Goal: Task Accomplishment & Management: Use online tool/utility

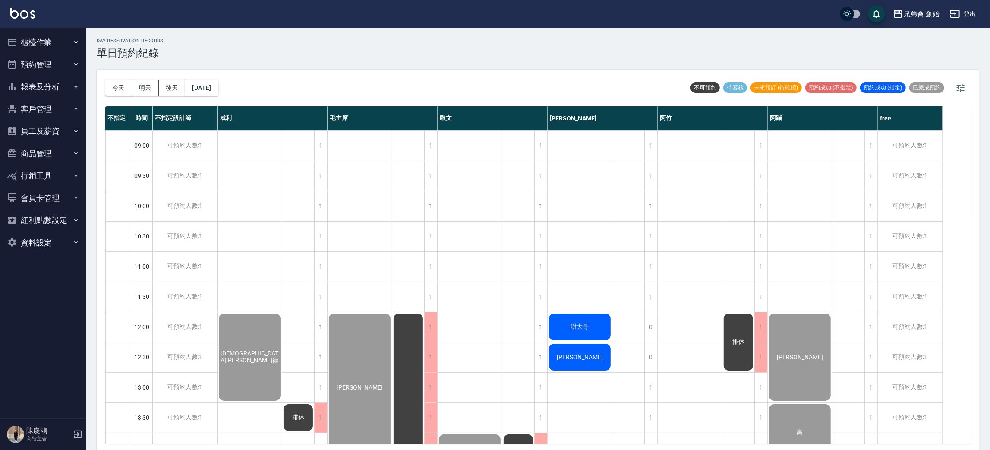
scroll to position [453, 0]
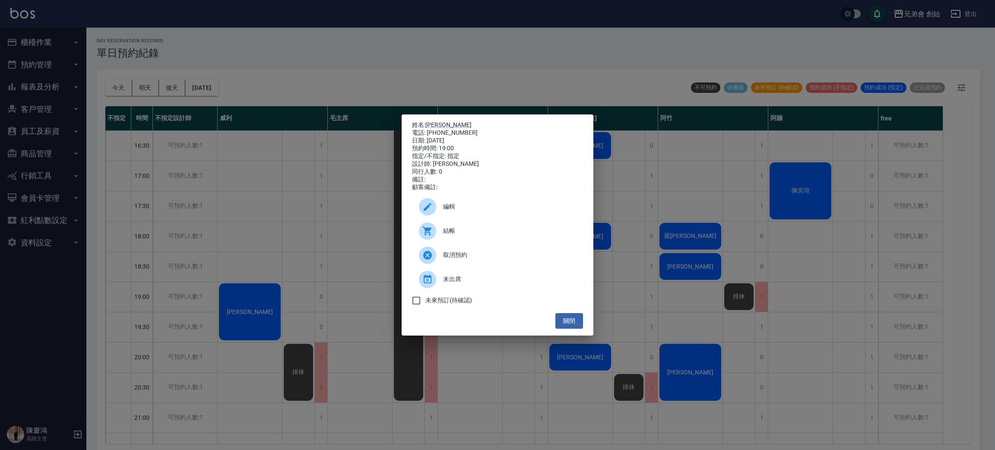
click at [517, 235] on span "結帳" at bounding box center [509, 230] width 133 height 9
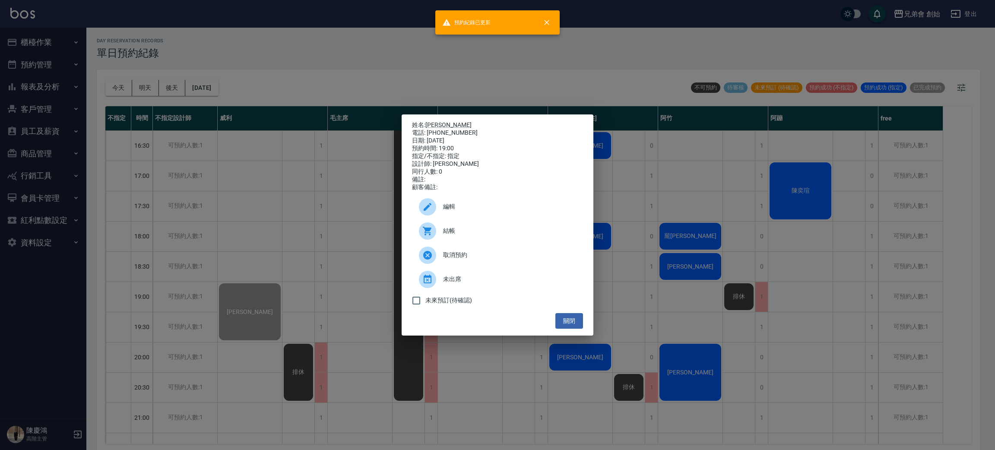
click at [271, 40] on div "姓名: 李 電話: 0981865981 日期: 2025/08/13 預約時間: 19:00 指定/不指定: 指定 設計師: 威利 同行人數: 0 備註: …" at bounding box center [497, 225] width 995 height 450
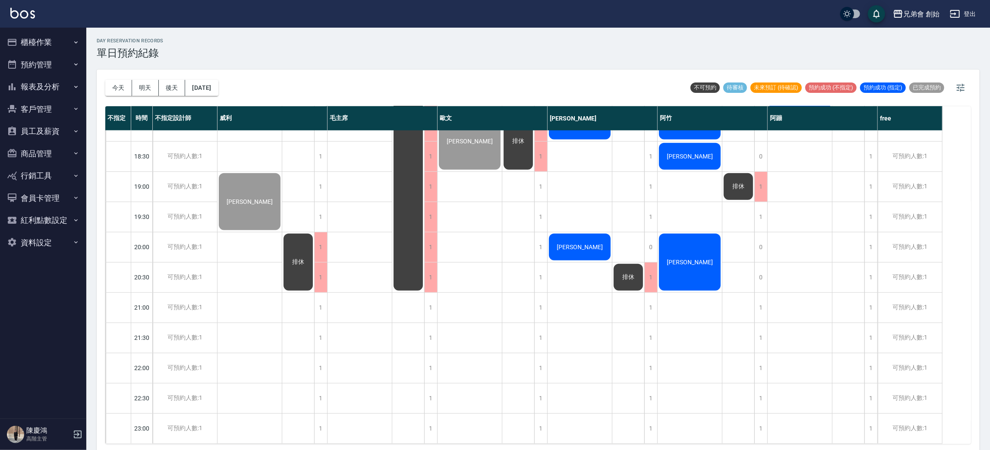
scroll to position [184, 0]
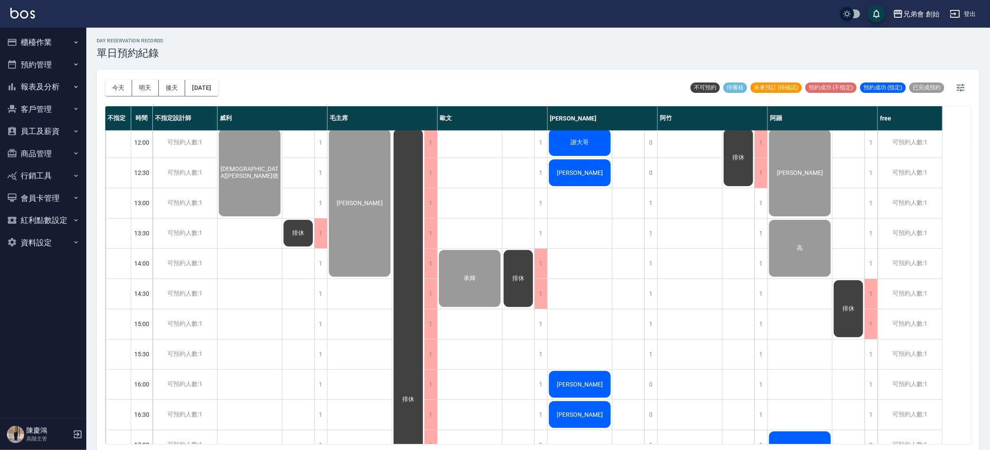
click at [299, 166] on div "排休 排休" at bounding box center [298, 384] width 32 height 876
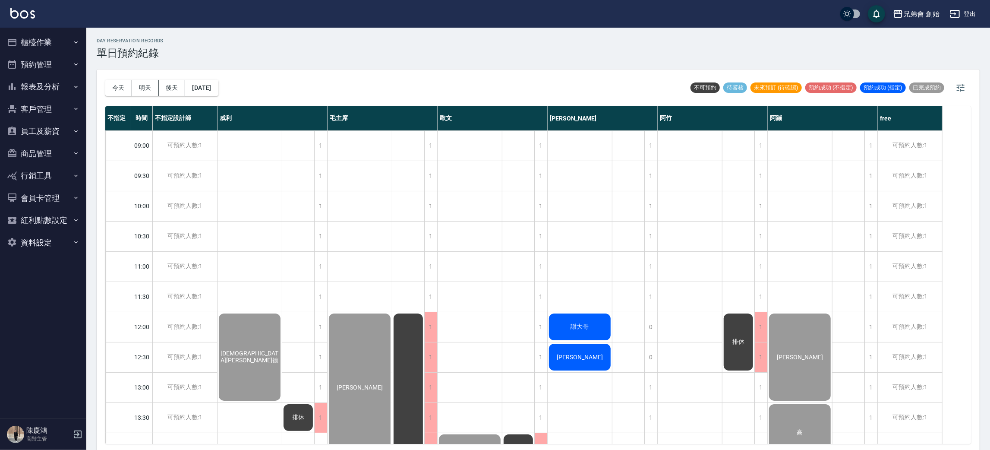
click at [304, 59] on div "day Reservation records 單日預約紀錄 今天 明天 後天 2025/08/13 不可預約 待審核 未來預訂 (待確認) 預約成功 (不指…" at bounding box center [538, 240] width 904 height 425
click at [295, 73] on div "今天 明天 後天 2025/08/13 不可預約 待審核 未來預訂 (待確認) 預約成功 (不指定) 預約成功 (指定) 已完成預約" at bounding box center [538, 88] width 866 height 37
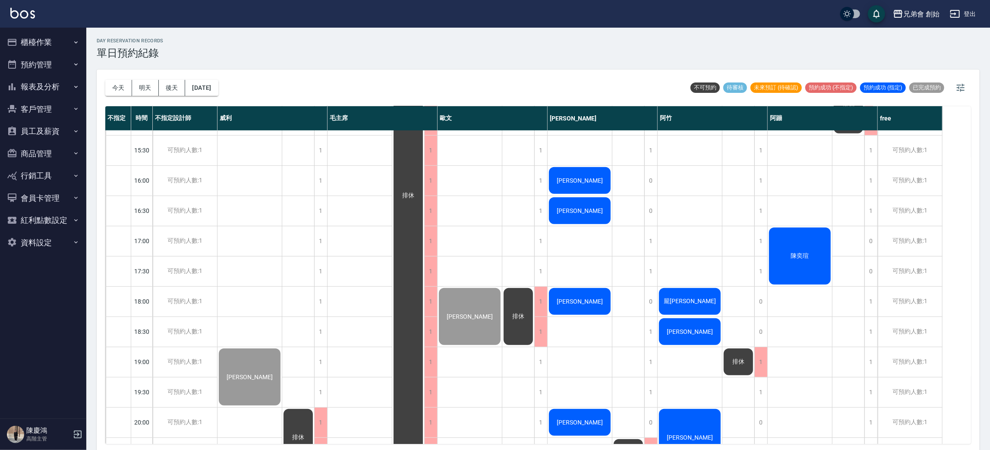
scroll to position [573, 0]
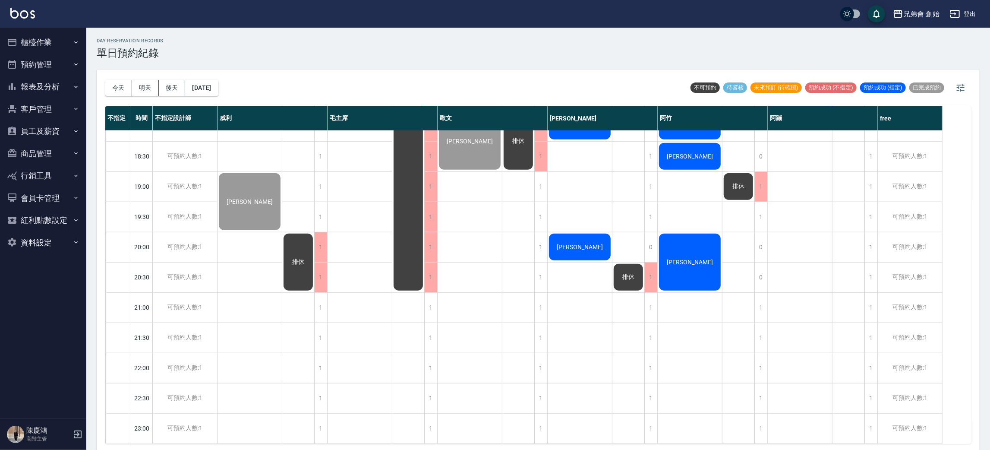
click at [240, 142] on div "亞祈德 李" at bounding box center [250, 5] width 65 height 876
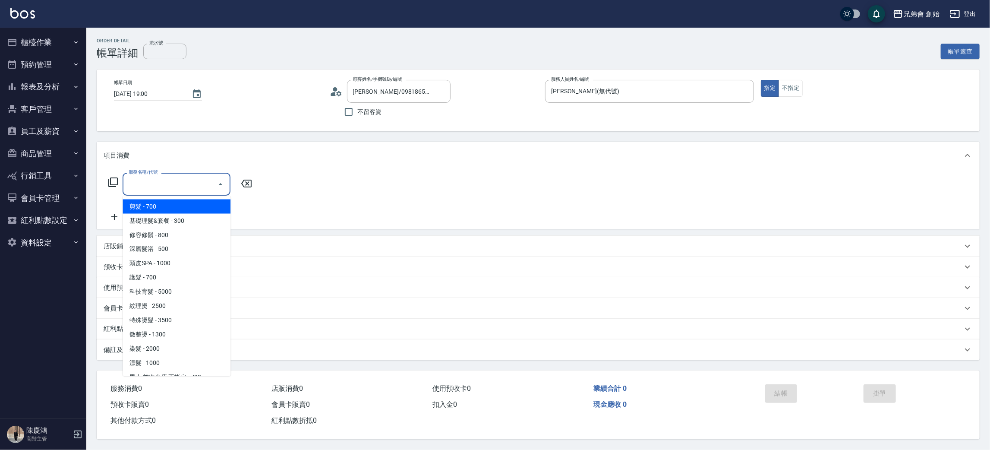
click at [179, 204] on span "剪髮 - 700" at bounding box center [177, 206] width 108 height 14
type input "剪髮(A01)"
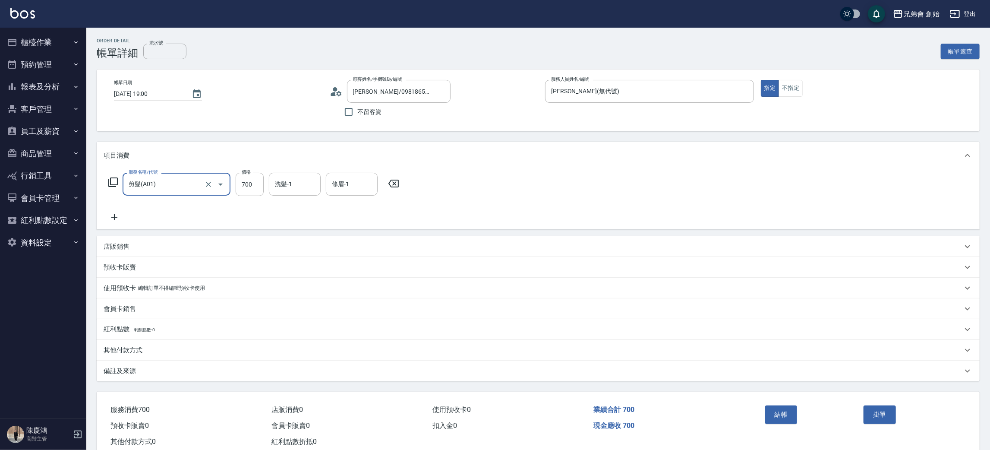
scroll to position [22, 0]
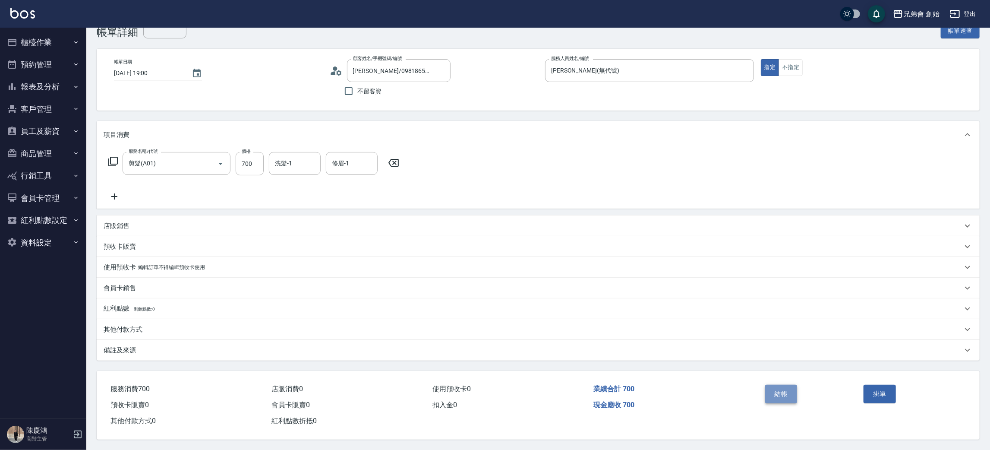
click at [788, 390] on button "結帳" at bounding box center [781, 394] width 32 height 18
